Goal: Navigation & Orientation: Go to known website

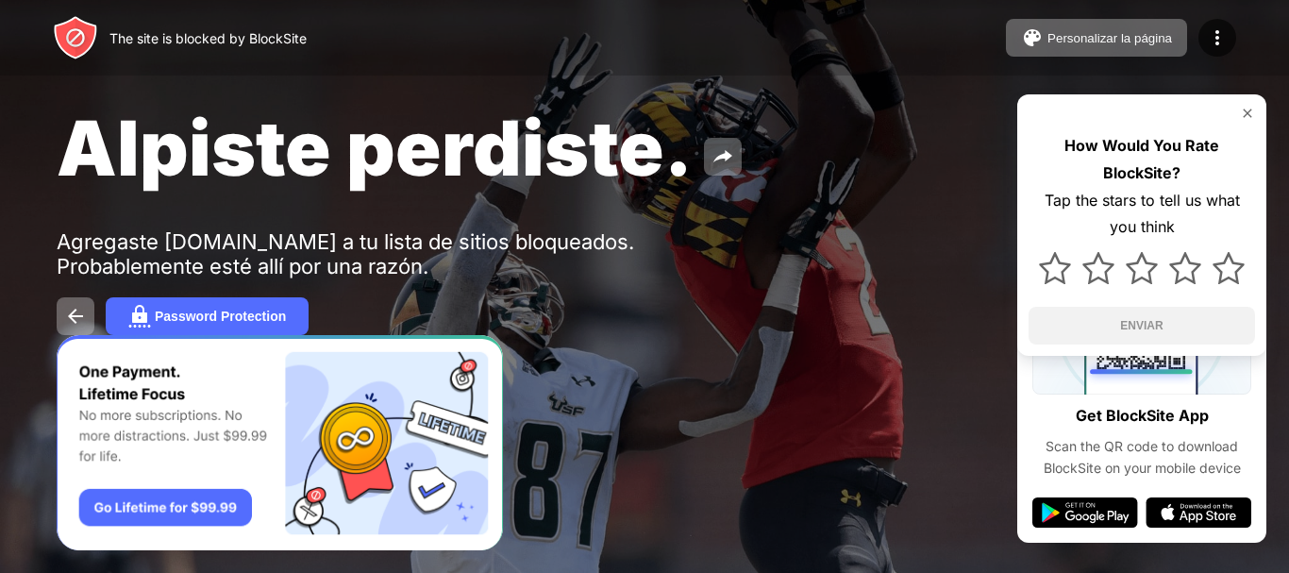
click at [1254, 118] on img at bounding box center [1247, 113] width 15 height 15
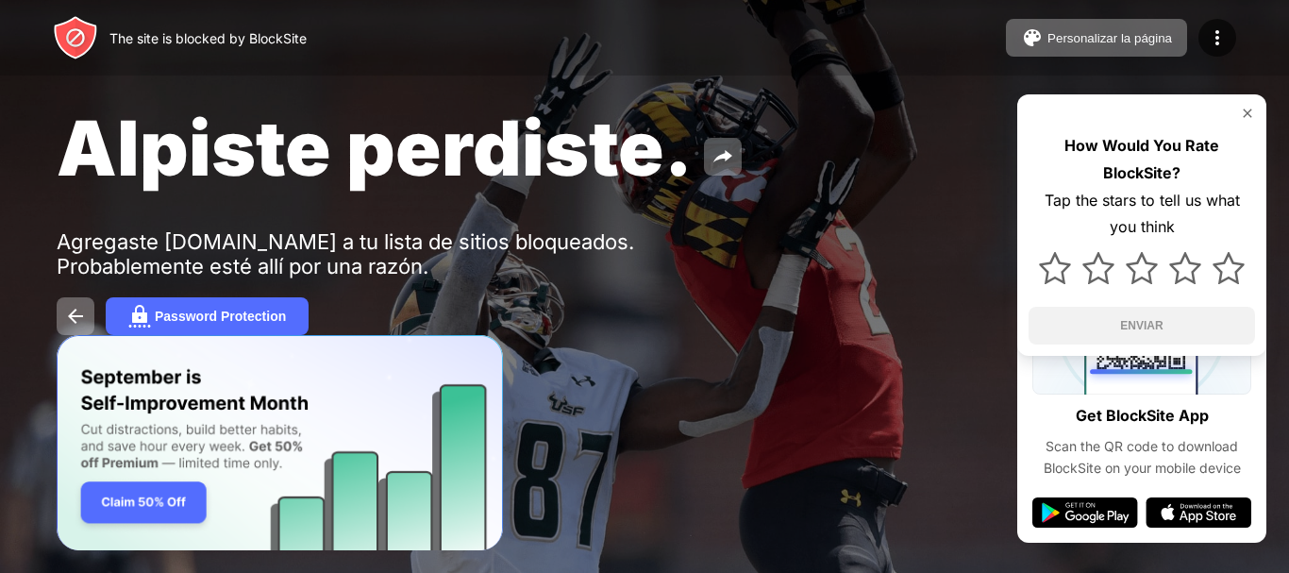
click at [1243, 110] on img at bounding box center [1247, 113] width 15 height 15
